Goal: Transaction & Acquisition: Purchase product/service

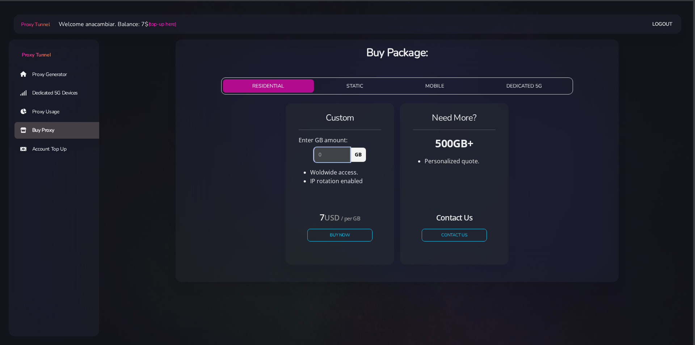
drag, startPoint x: 328, startPoint y: 157, endPoint x: 255, endPoint y: 159, distance: 72.7
click at [255, 159] on div "Custom Enter GB amount: GB Woldwide access. IP rotation enabled" at bounding box center [396, 186] width 431 height 173
type input "1"
click at [348, 236] on button "Buy Now" at bounding box center [339, 235] width 67 height 13
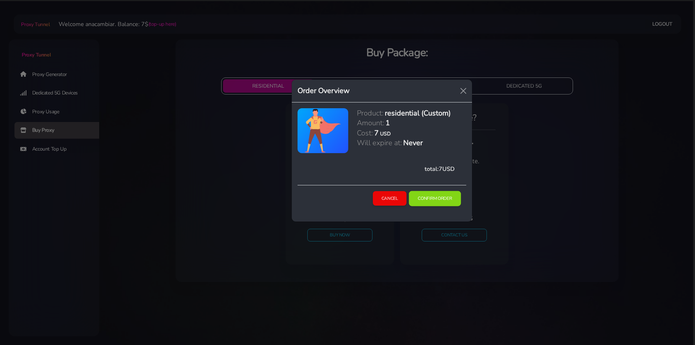
click at [443, 196] on button "Confirm Order" at bounding box center [435, 198] width 52 height 15
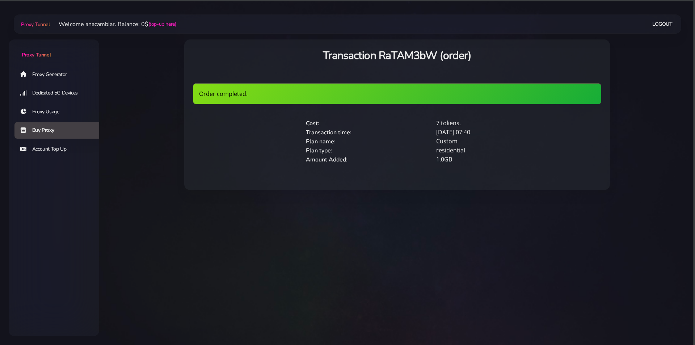
click at [52, 71] on link "Proxy Generator" at bounding box center [59, 74] width 90 height 17
